Goal: Obtain resource: Obtain resource

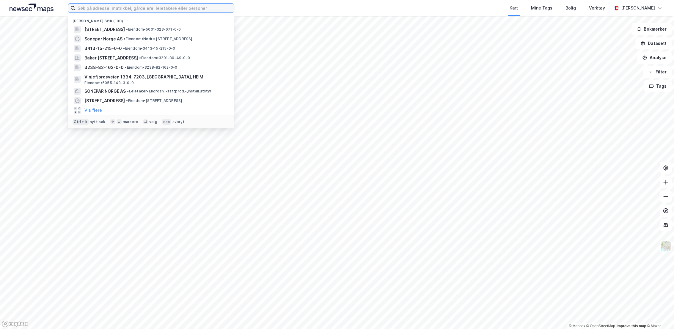
click at [205, 10] on input at bounding box center [154, 8] width 159 height 9
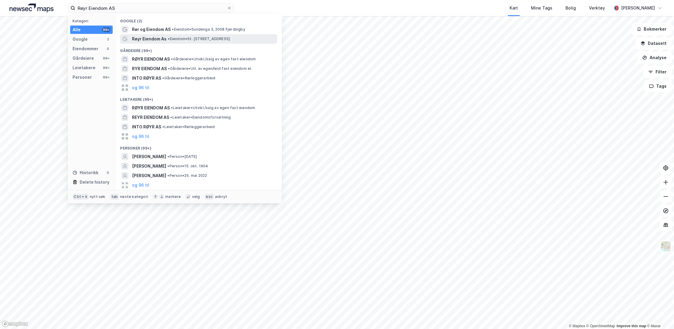
click at [159, 40] on span "Røyr Eiendom As" at bounding box center [149, 38] width 34 height 7
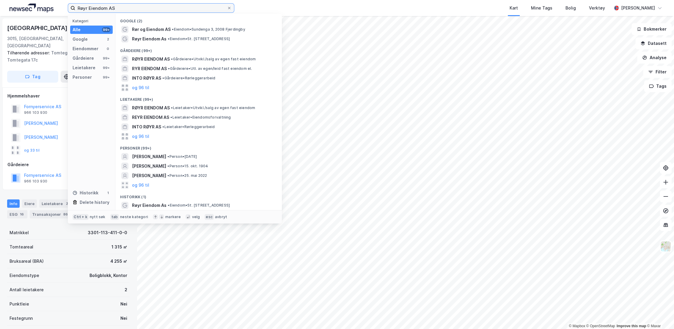
click at [116, 9] on input "Røyr Eiendom AS" at bounding box center [151, 8] width 152 height 9
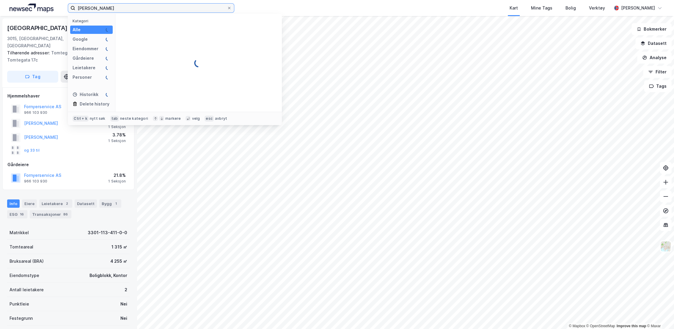
type input "[PERSON_NAME]"
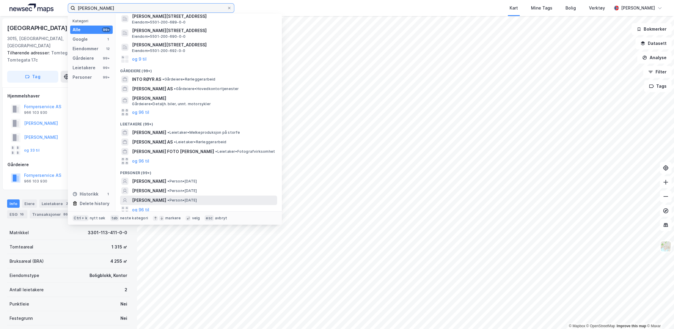
scroll to position [57, 0]
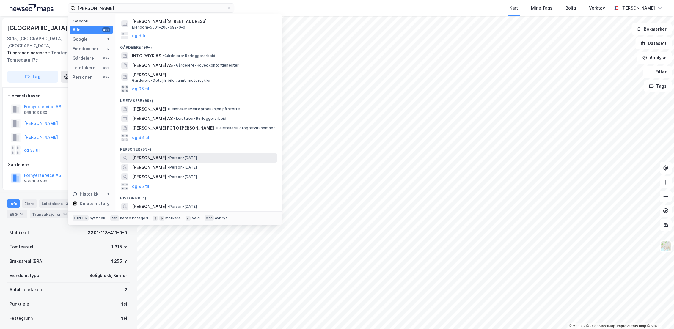
click at [160, 159] on span "[PERSON_NAME]" at bounding box center [149, 157] width 34 height 7
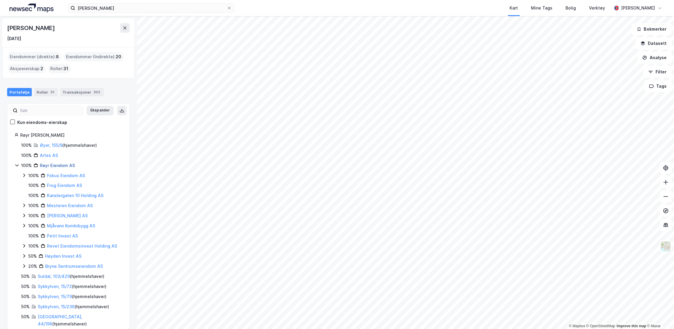
click at [64, 167] on link "Røyr Eiendom AS" at bounding box center [57, 165] width 35 height 5
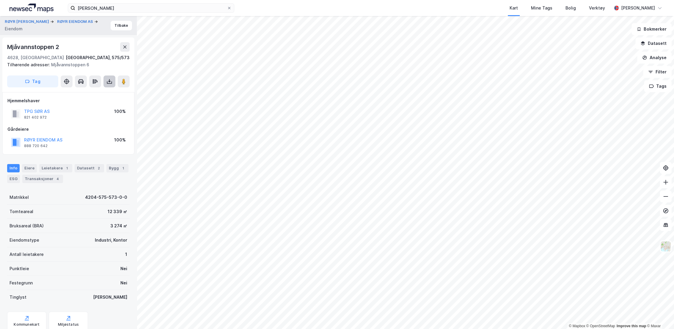
click at [108, 82] on icon at bounding box center [109, 82] width 6 height 6
click at [96, 95] on div "Last ned grunnbok" at bounding box center [80, 93] width 34 height 5
click at [0, 0] on button "RØYR EIENDOM AS" at bounding box center [0, 0] width 0 height 0
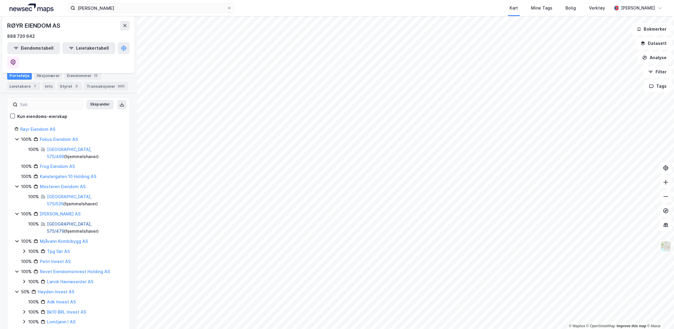
scroll to position [81, 0]
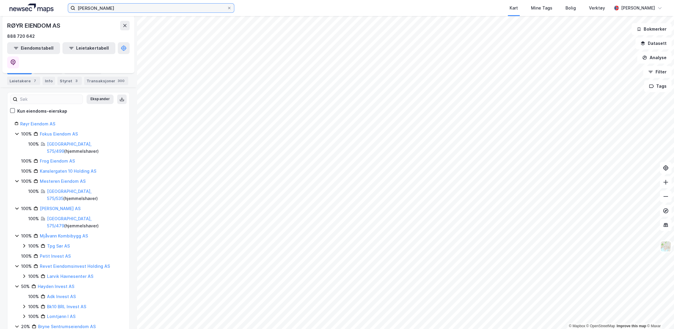
click at [121, 10] on input "[PERSON_NAME]" at bounding box center [151, 8] width 152 height 9
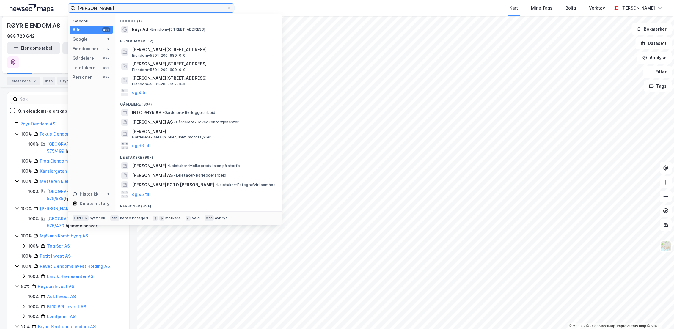
scroll to position [33, 0]
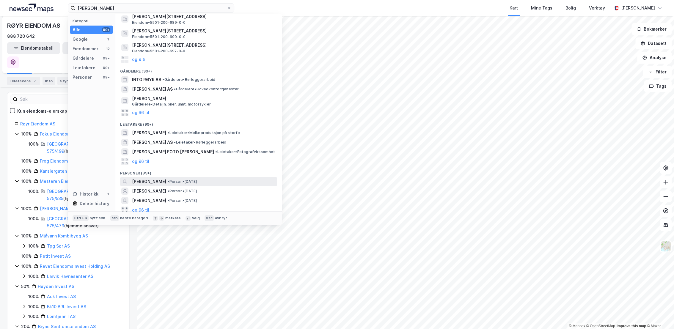
click at [155, 181] on span "[PERSON_NAME]" at bounding box center [149, 181] width 34 height 7
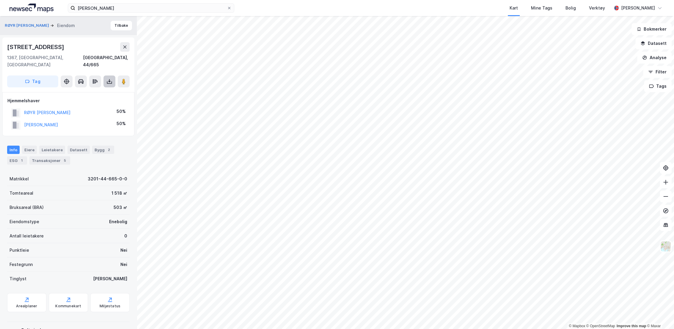
click at [108, 79] on icon at bounding box center [109, 82] width 6 height 6
click at [101, 89] on div "Last ned grunnbok" at bounding box center [83, 94] width 63 height 10
